Goal: Communication & Community: Answer question/provide support

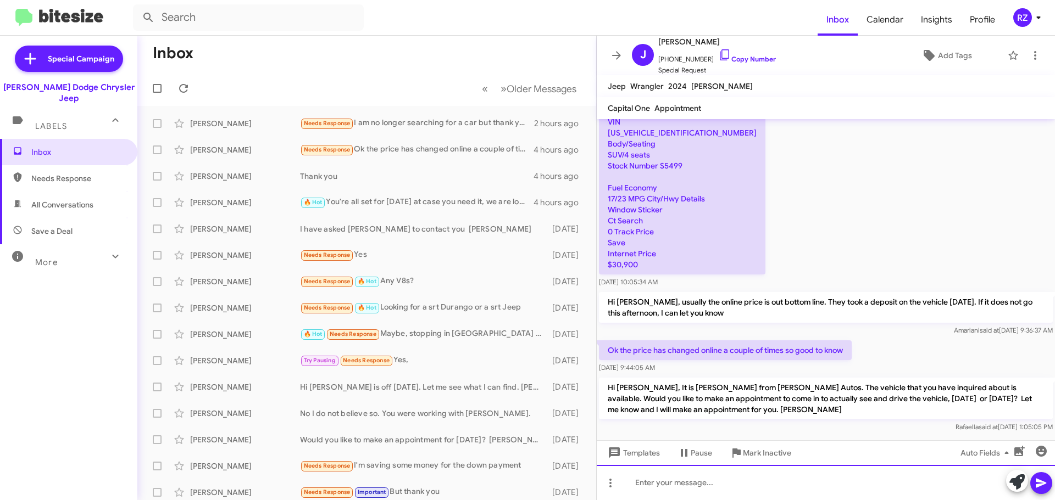
click at [637, 479] on div at bounding box center [826, 482] width 458 height 35
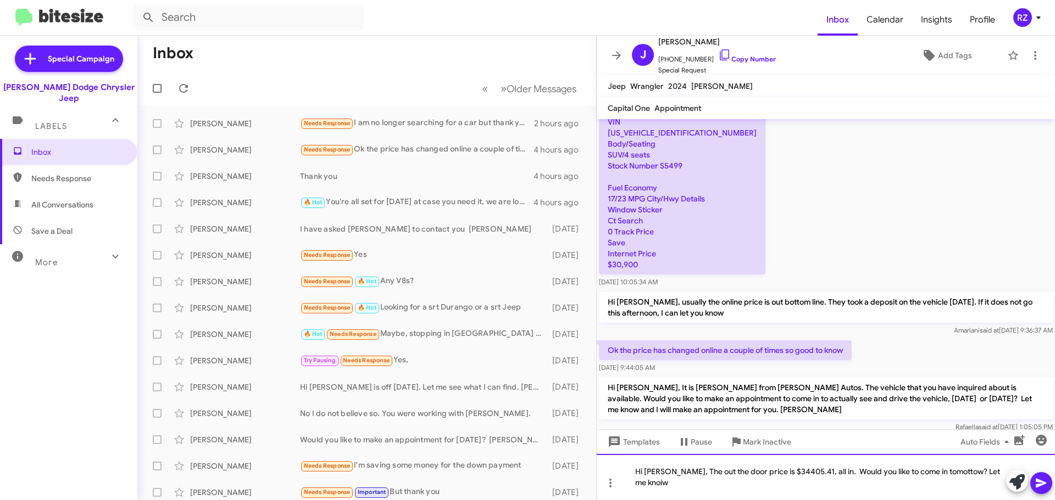
scroll to position [326, 0]
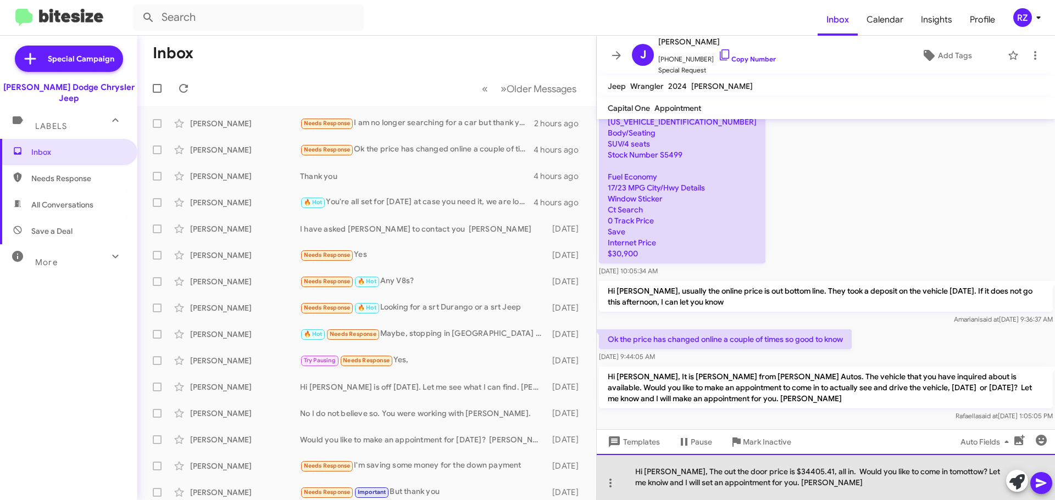
click at [936, 472] on div "Hi [PERSON_NAME], The out the door price is $34405.41, all in. Would you like t…" at bounding box center [826, 477] width 458 height 46
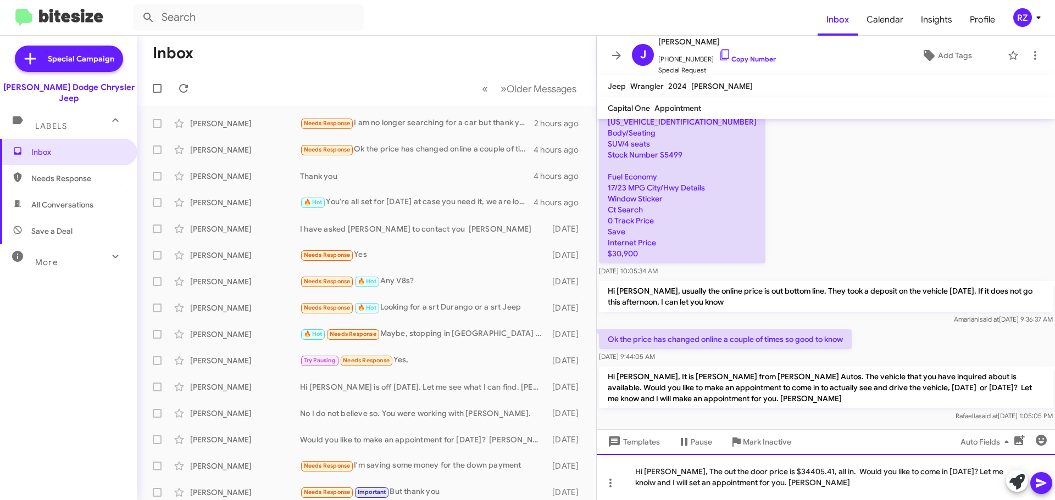
click at [647, 483] on div "Hi [PERSON_NAME], The out the door price is $34405.41, all in. Would you like t…" at bounding box center [826, 477] width 458 height 46
click at [1036, 482] on icon at bounding box center [1040, 483] width 13 height 13
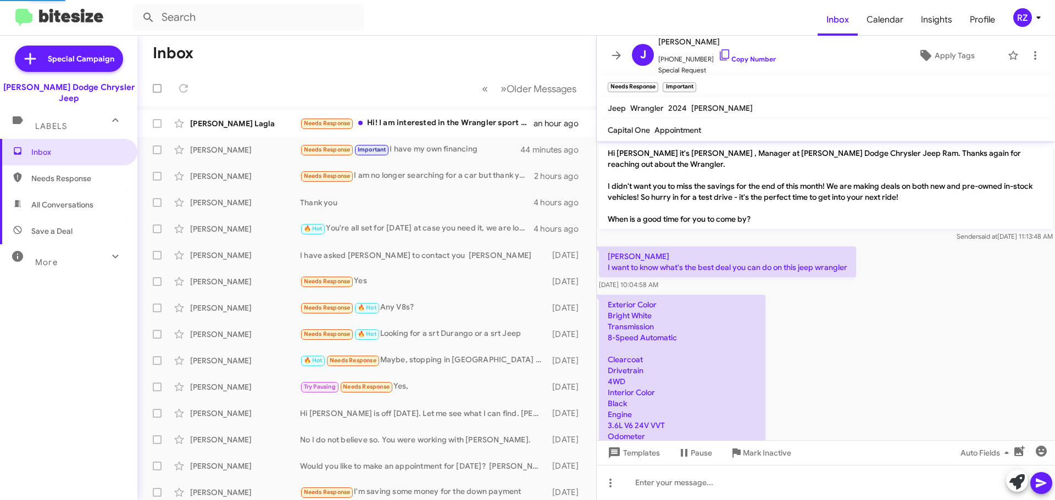
scroll to position [508, 0]
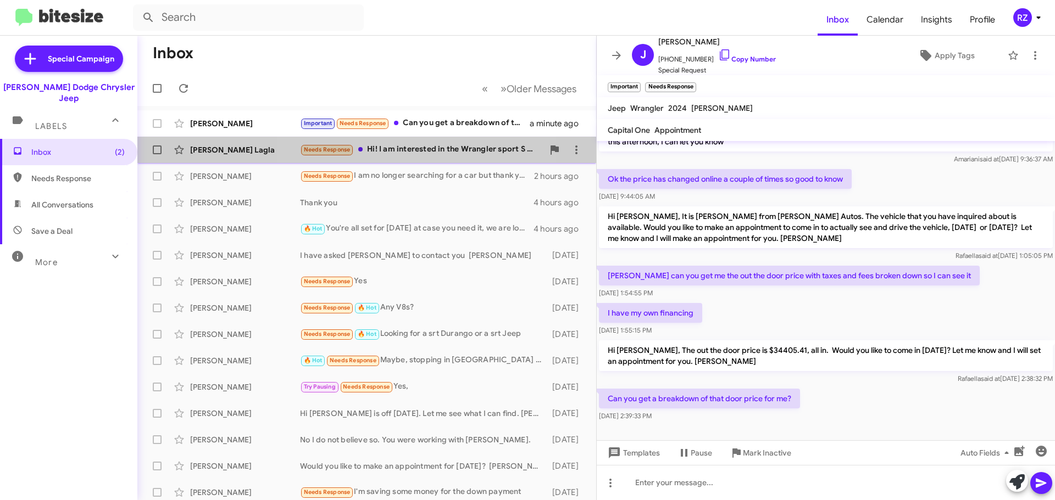
click at [427, 152] on div "Needs Response Hi! I am interested in the Wrangler sport S with 2/ 4 doors or t…" at bounding box center [421, 149] width 243 height 13
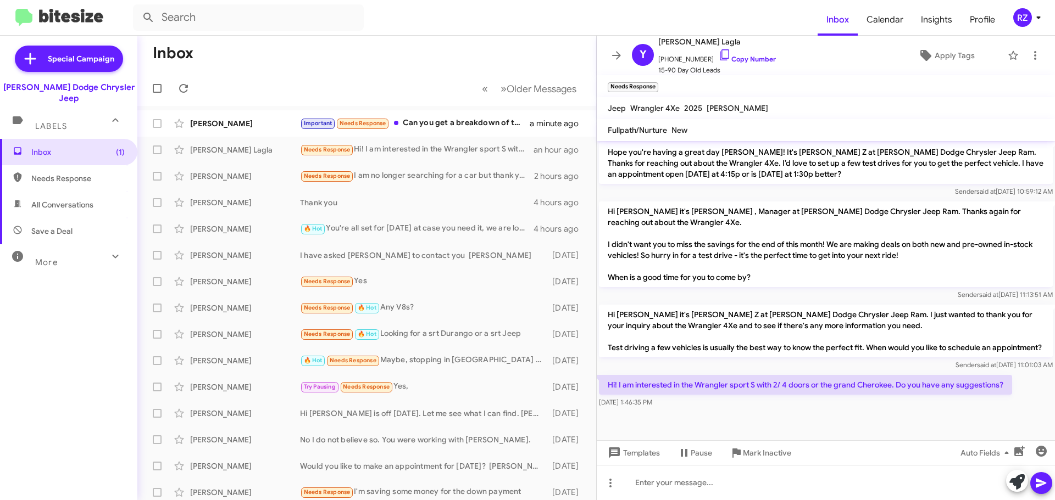
scroll to position [570, 0]
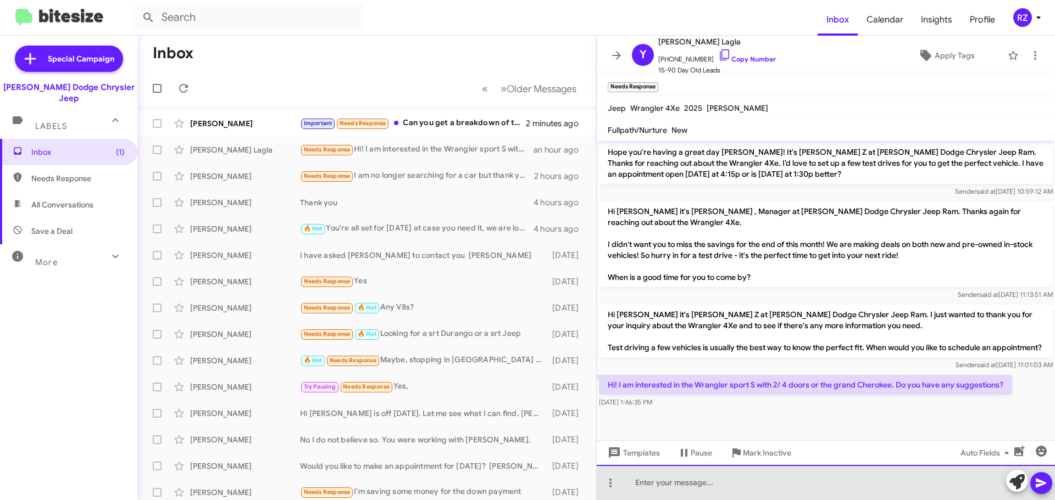
click at [656, 480] on div at bounding box center [826, 482] width 458 height 35
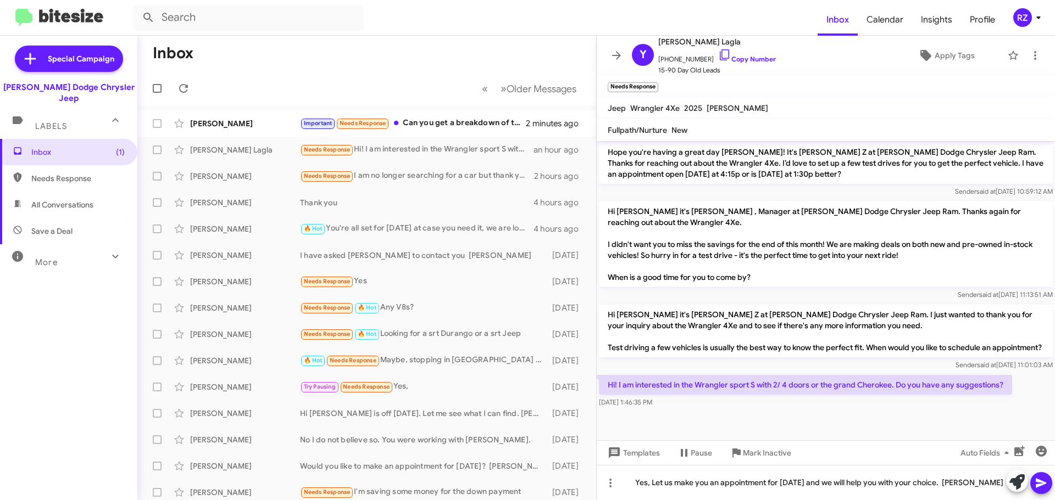
click at [1042, 484] on icon at bounding box center [1041, 483] width 10 height 9
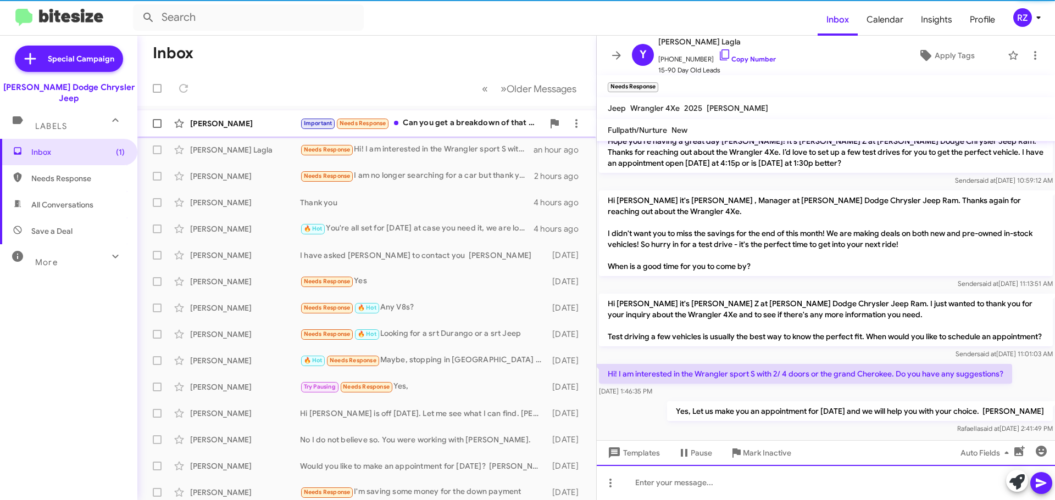
scroll to position [0, 0]
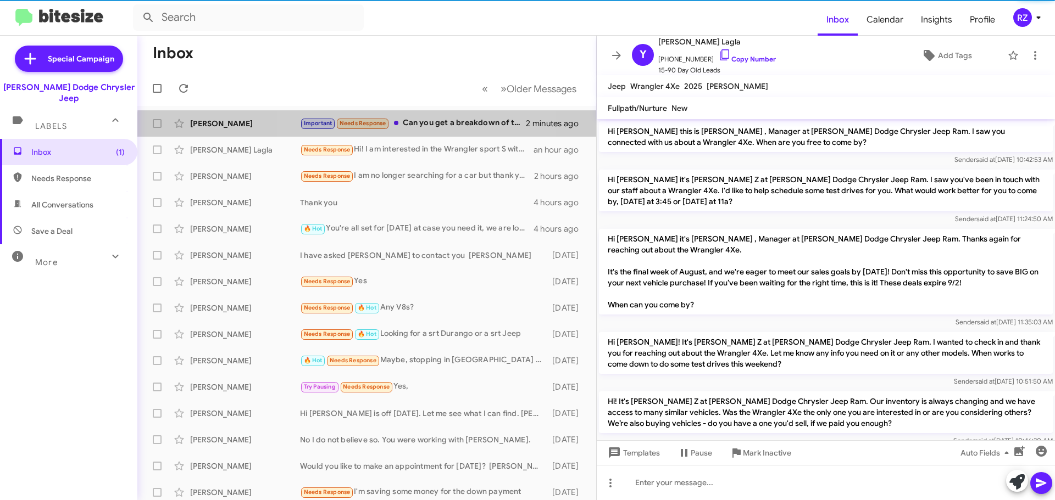
click at [387, 128] on small "Needs Response" at bounding box center [363, 124] width 52 height 10
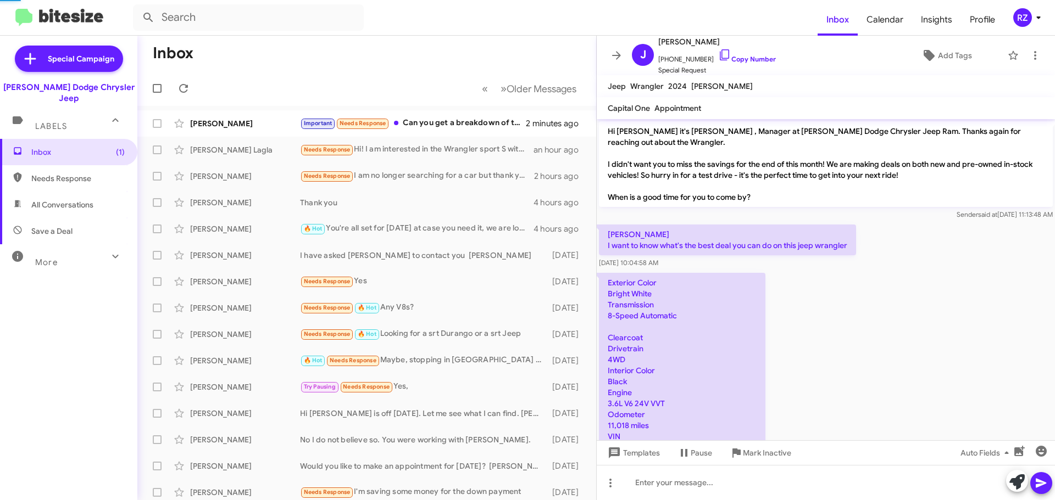
scroll to position [486, 0]
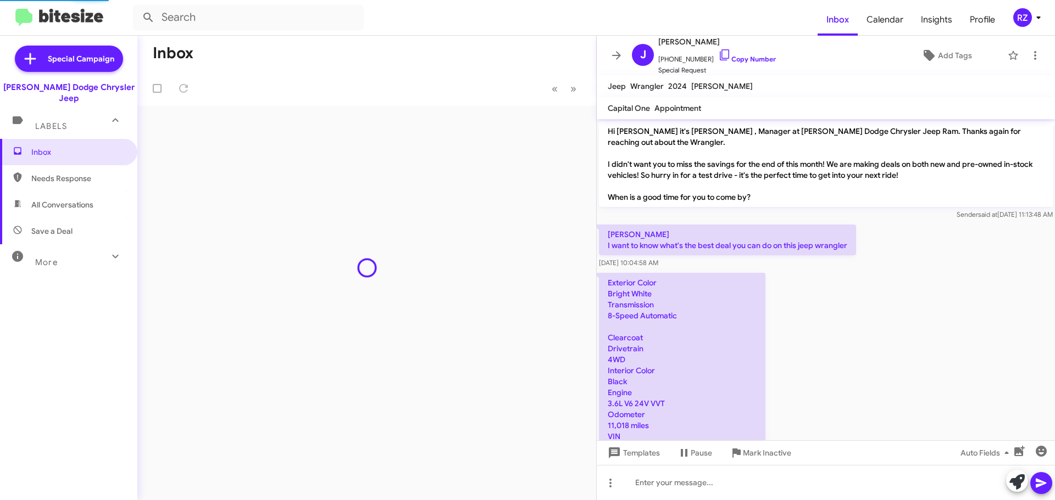
scroll to position [537, 0]
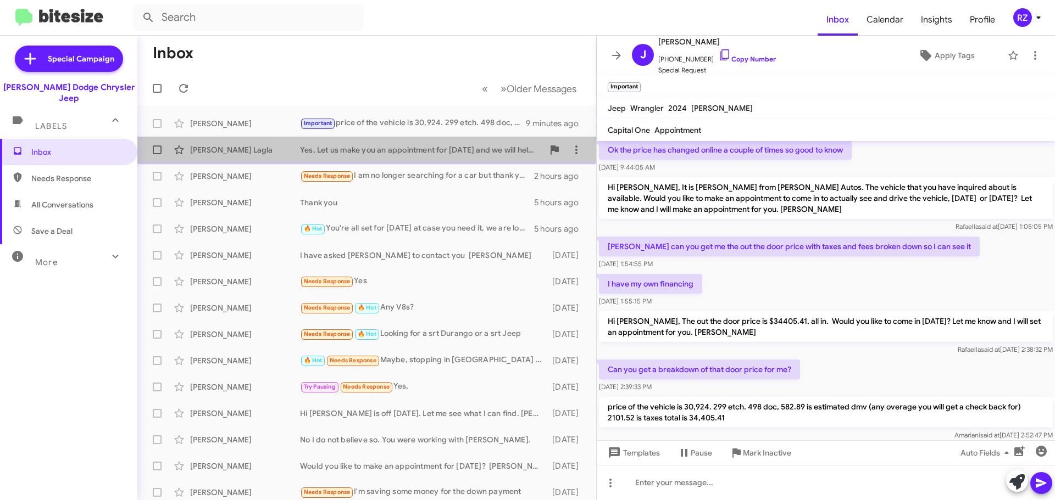
click at [452, 137] on span "Yessenia Lagla Yes, Let us make you an appointment for tomorrow and we will hel…" at bounding box center [366, 150] width 459 height 26
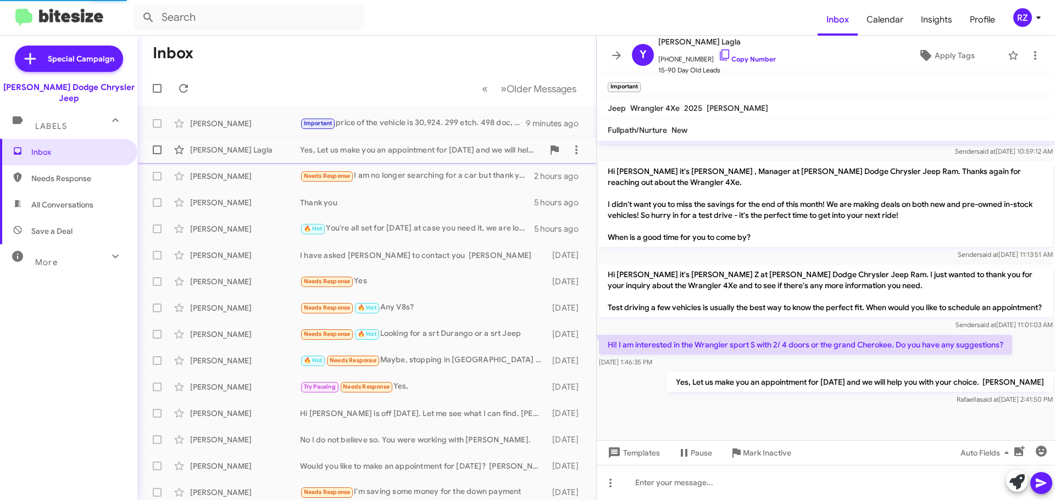
scroll to position [588, 0]
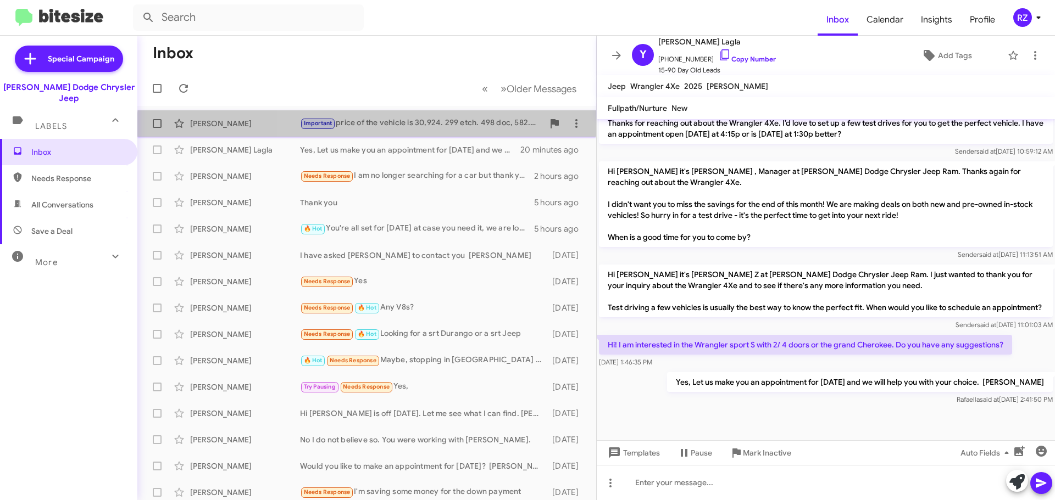
click at [512, 133] on div "Joseph Simon Important price of the vehicle is 30,924. 299 etch. 498 doc, 582.8…" at bounding box center [366, 124] width 441 height 22
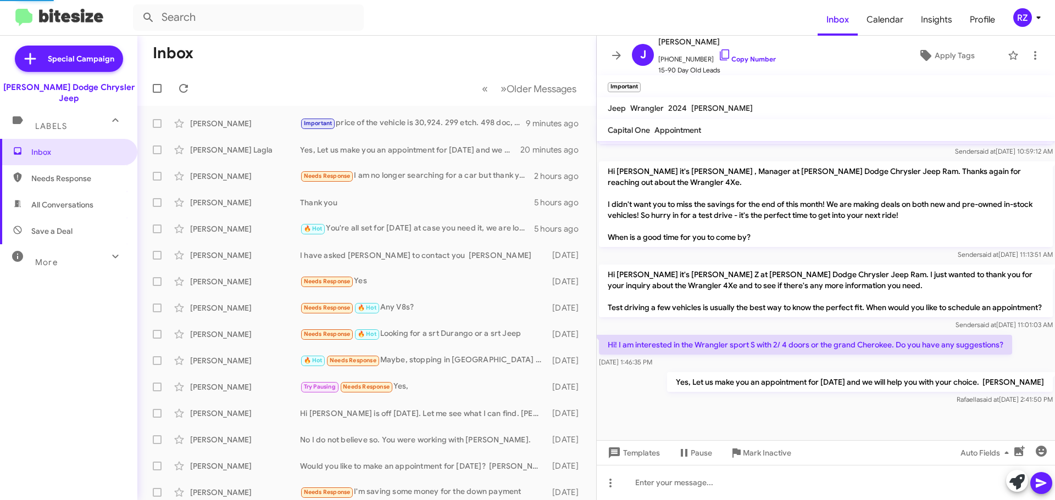
scroll to position [559, 0]
